Goal: Information Seeking & Learning: Learn about a topic

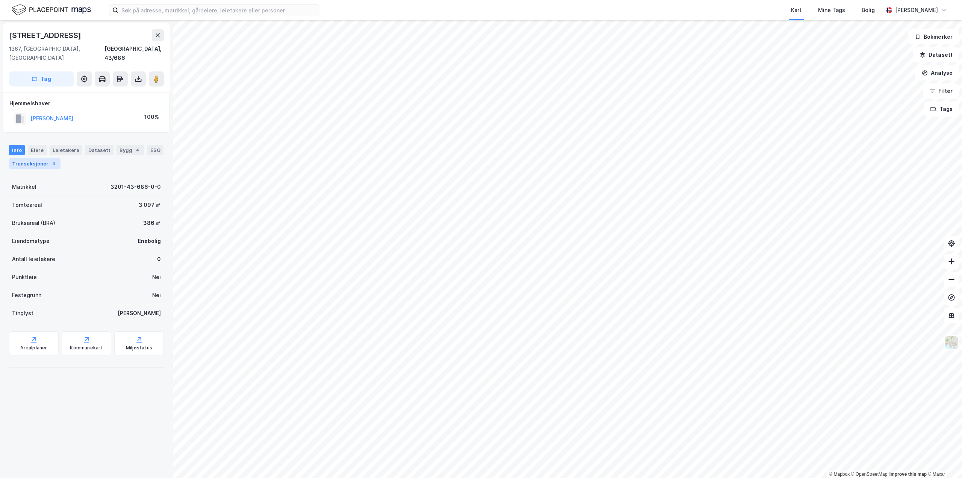
click at [29, 158] on div "Transaksjoner 4" at bounding box center [34, 163] width 51 height 11
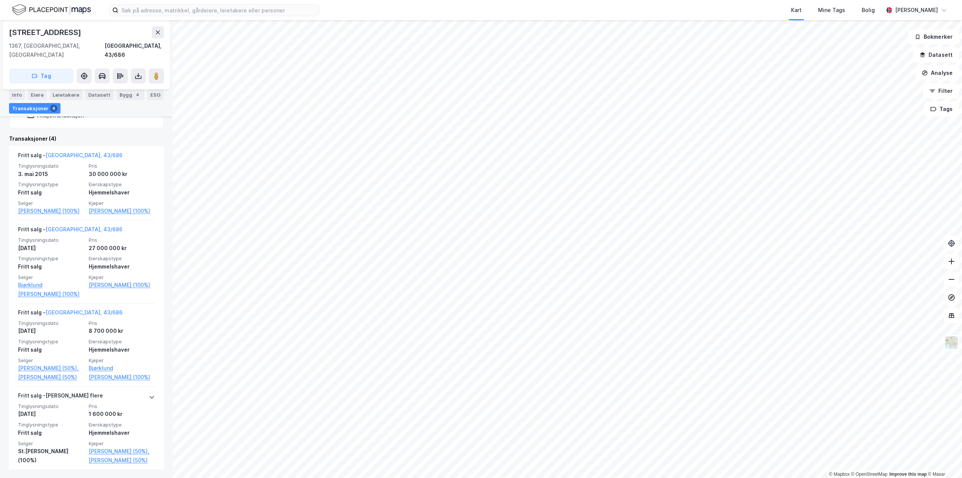
scroll to position [164, 0]
click at [103, 206] on link "[PERSON_NAME] (100%)" at bounding box center [122, 210] width 66 height 9
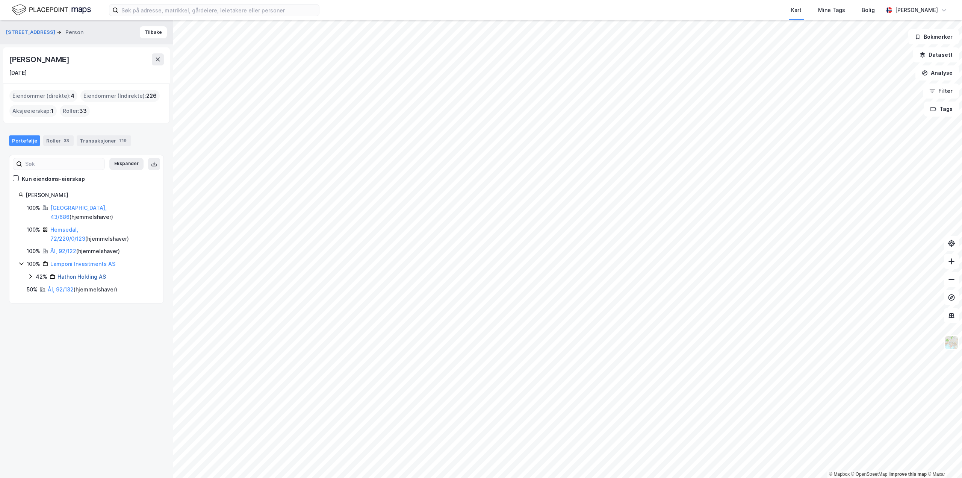
click at [73, 273] on link "Hathon Holding AS" at bounding box center [82, 276] width 48 height 6
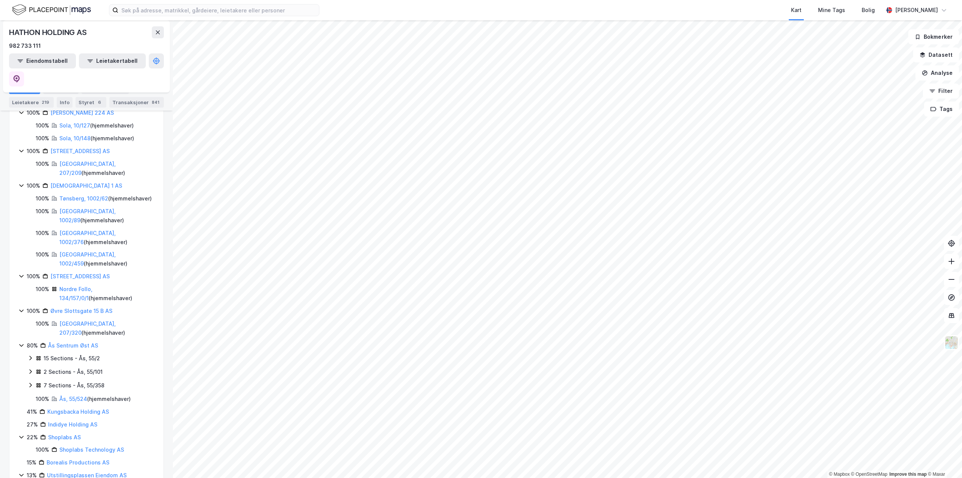
scroll to position [61, 0]
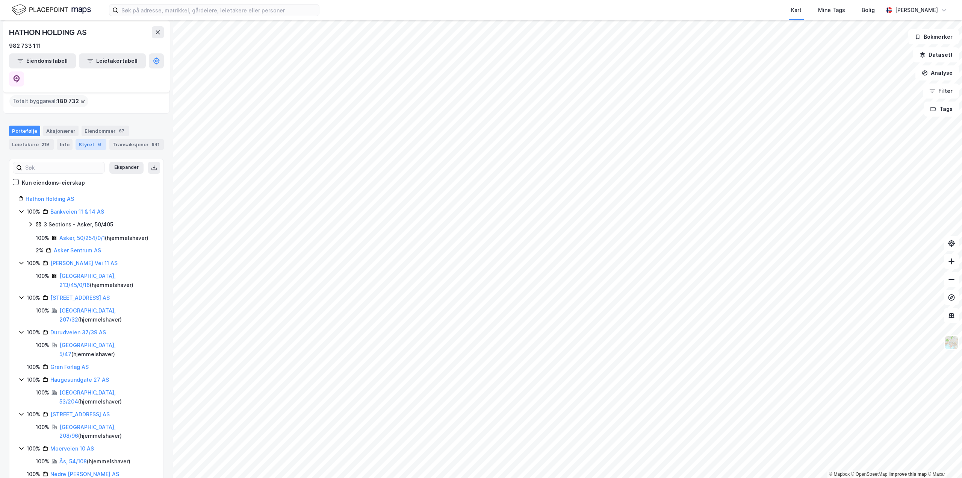
click at [82, 139] on div "Styret 6" at bounding box center [91, 144] width 31 height 11
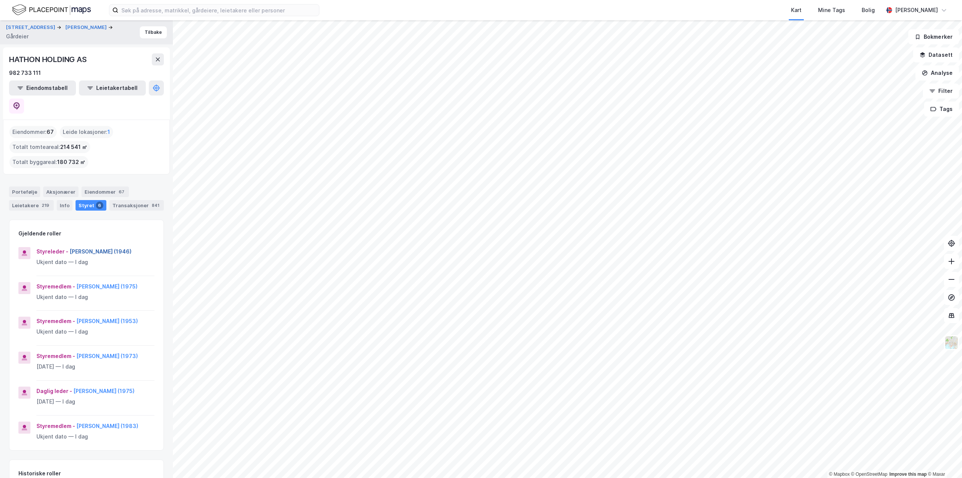
click at [0, 0] on button "[PERSON_NAME] (1946)" at bounding box center [0, 0] width 0 height 0
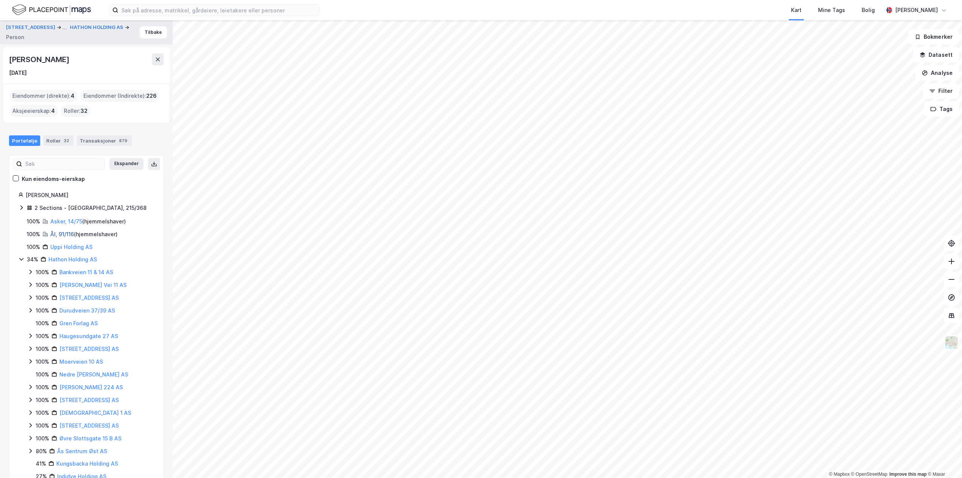
click at [73, 235] on link "Ål, 91/116" at bounding box center [62, 234] width 24 height 6
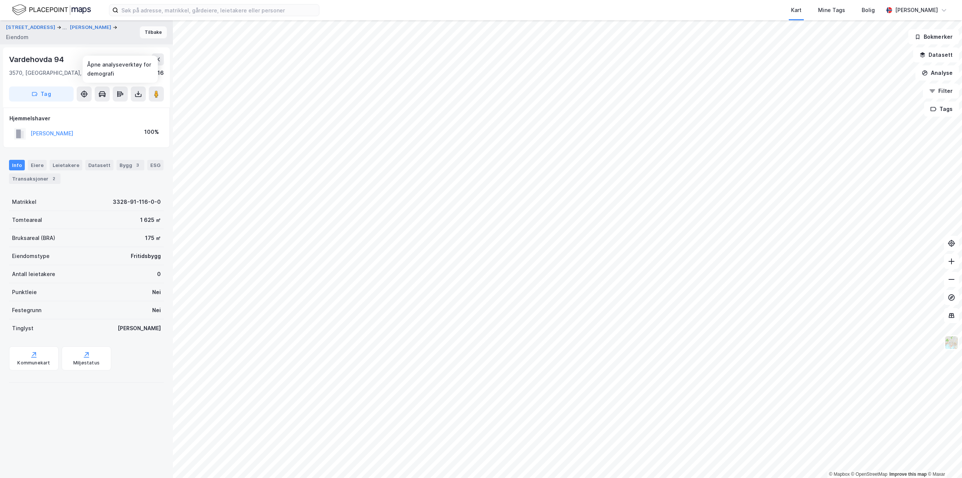
click at [156, 35] on button "Tilbake" at bounding box center [153, 32] width 27 height 12
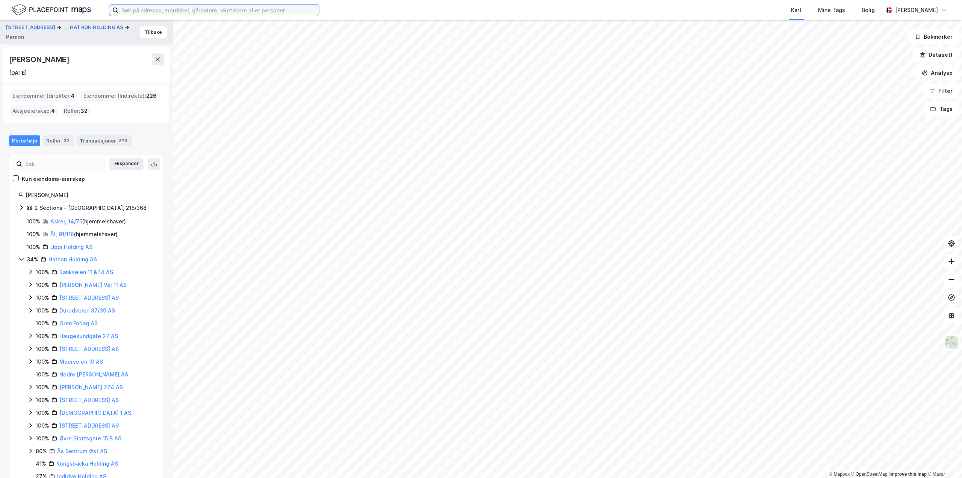
click at [169, 10] on input at bounding box center [218, 10] width 201 height 11
drag, startPoint x: 169, startPoint y: 10, endPoint x: 104, endPoint y: 12, distance: 65.1
click at [104, 12] on div "g [PERSON_NAME] søk (1) Lyngør • Område • 4910 Lyngør Ctrl + k nytt søk markere…" at bounding box center [481, 10] width 962 height 20
type input "f"
